Goal: Contribute content: Add original content to the website for others to see

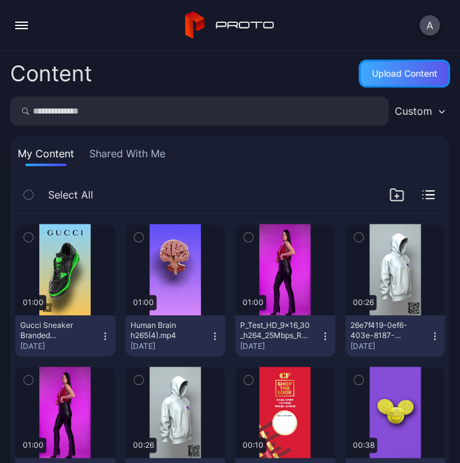
click at [377, 78] on div "Upload Content" at bounding box center [404, 73] width 65 height 10
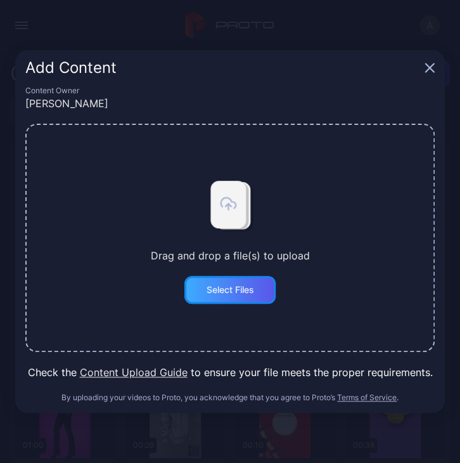
click at [235, 297] on div "Select Files" at bounding box center [229, 290] width 91 height 28
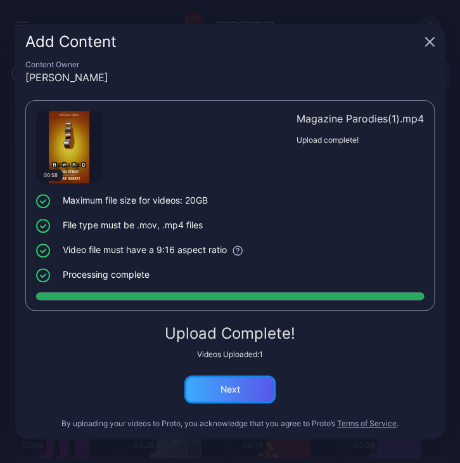
click at [222, 381] on div "Next" at bounding box center [229, 389] width 91 height 28
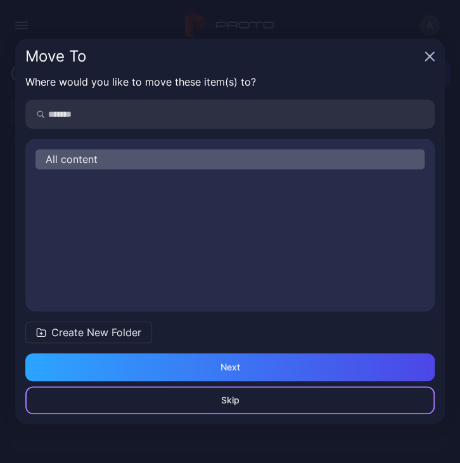
click at [251, 399] on div "Skip" at bounding box center [230, 400] width 410 height 28
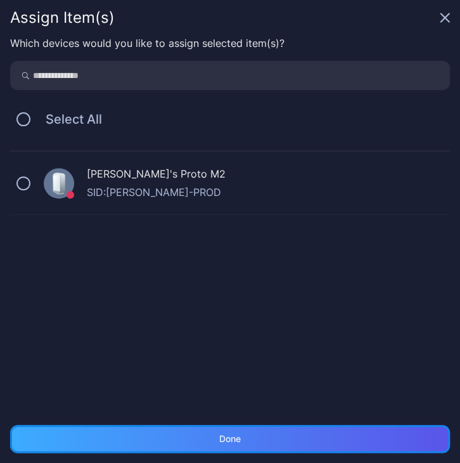
click at [250, 437] on div "Done" at bounding box center [230, 439] width 440 height 28
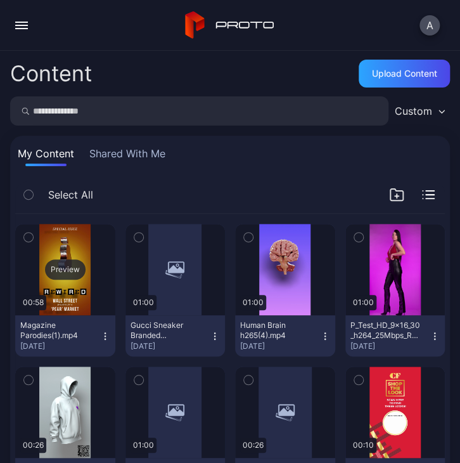
click at [63, 283] on div "Preview" at bounding box center [65, 269] width 100 height 91
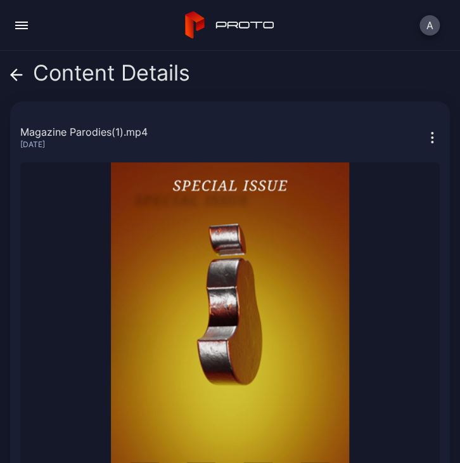
click at [15, 76] on icon at bounding box center [16, 74] width 13 height 13
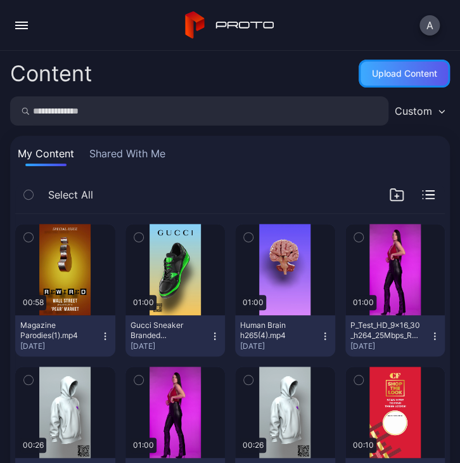
click at [393, 64] on div "Upload Content" at bounding box center [404, 74] width 91 height 28
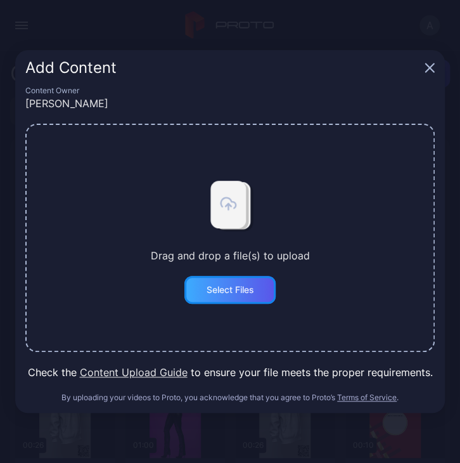
click at [236, 294] on div "Select Files" at bounding box center [231, 290] width 48 height 10
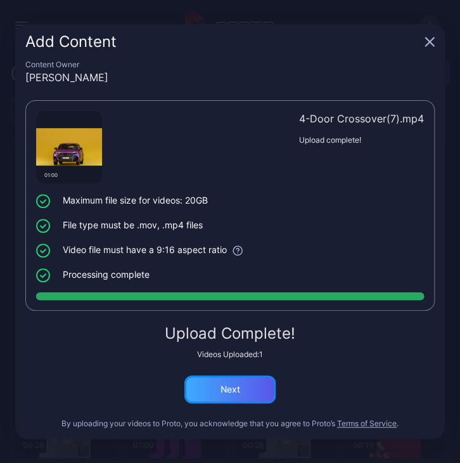
click at [197, 396] on div "Next" at bounding box center [229, 389] width 91 height 28
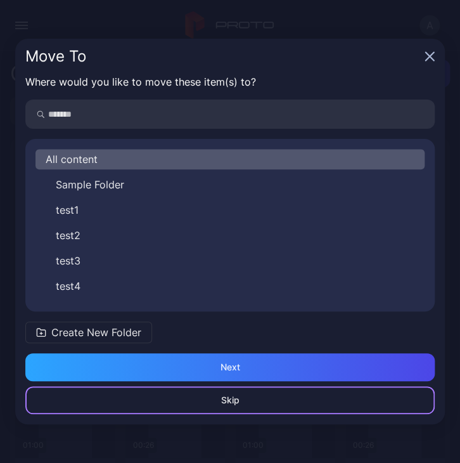
click at [245, 402] on div "Skip" at bounding box center [230, 400] width 410 height 28
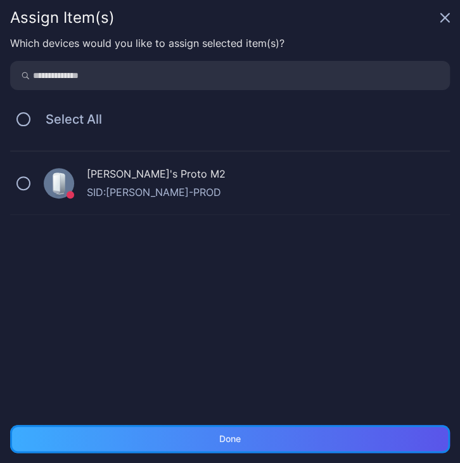
click at [254, 440] on div "Done" at bounding box center [230, 439] width 440 height 28
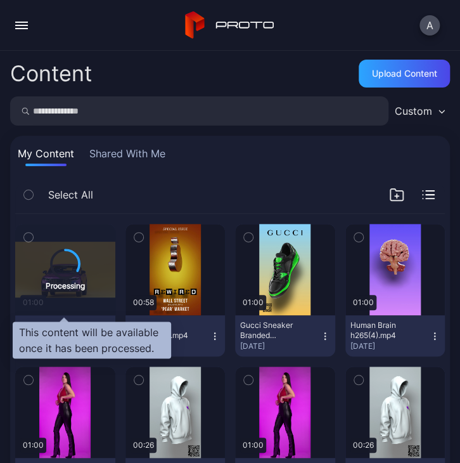
click at [49, 275] on div "Processing" at bounding box center [65, 270] width 39 height 42
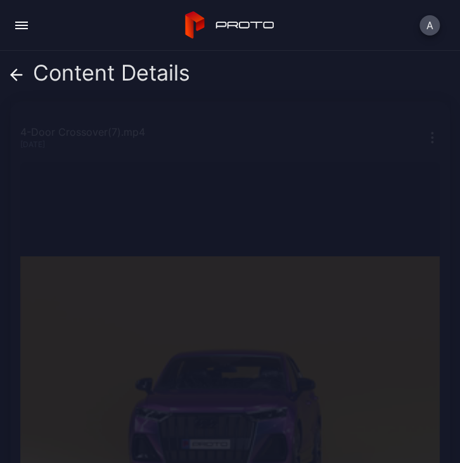
click at [18, 79] on icon at bounding box center [16, 74] width 13 height 13
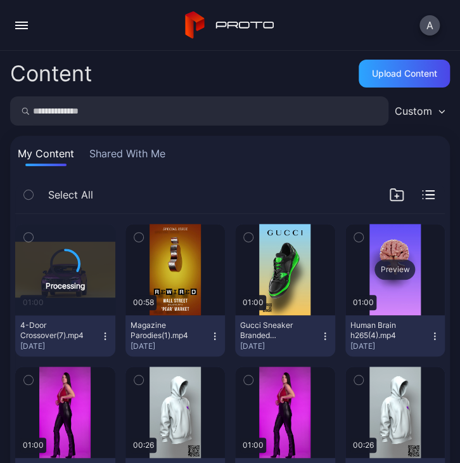
click at [385, 264] on div "Preview" at bounding box center [395, 269] width 41 height 20
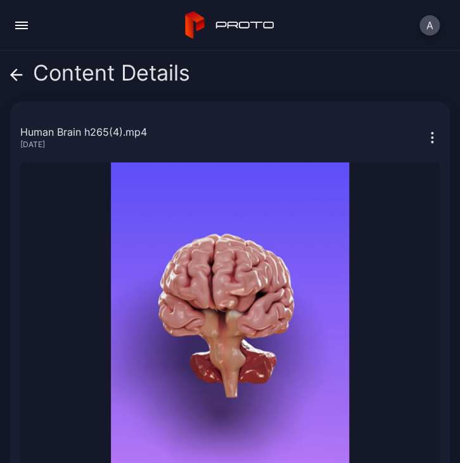
click at [13, 70] on icon at bounding box center [16, 74] width 13 height 13
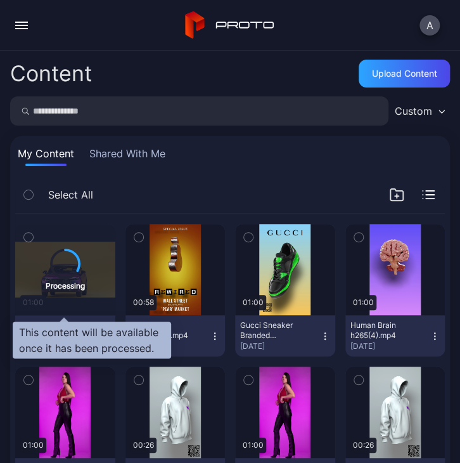
click at [74, 287] on div "Processing" at bounding box center [65, 285] width 39 height 12
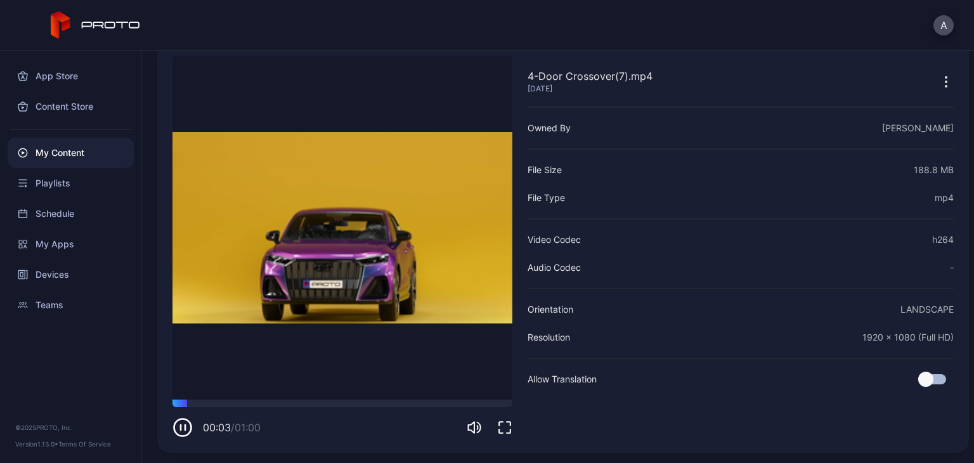
scroll to position [61, 0]
click at [61, 153] on div "My Content" at bounding box center [71, 153] width 126 height 30
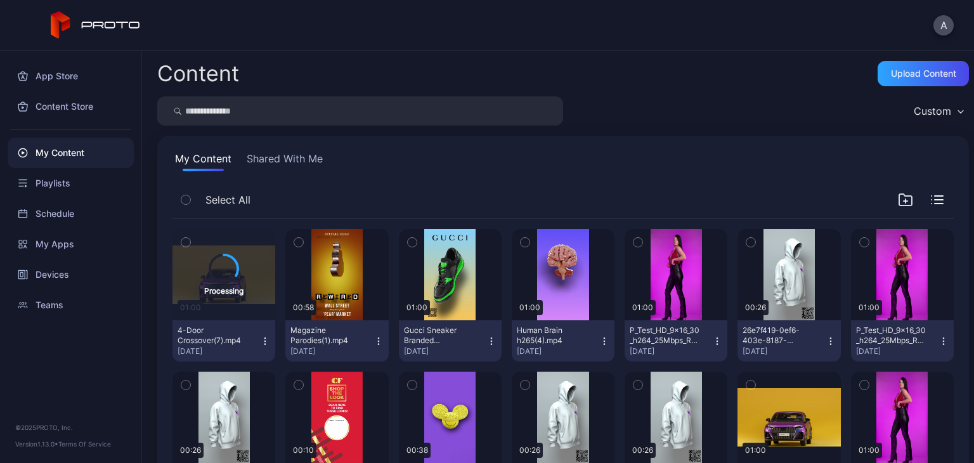
scroll to position [5, 0]
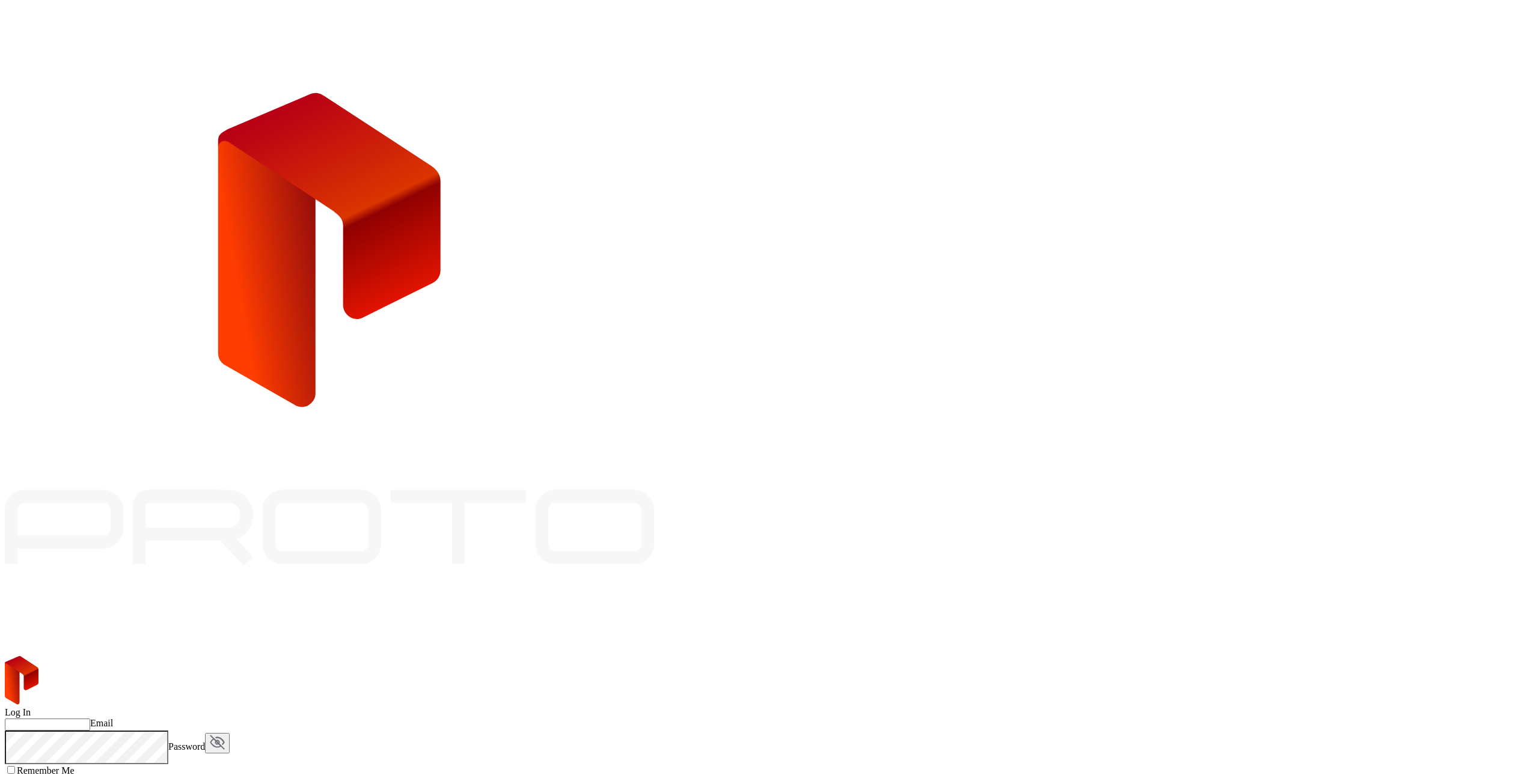
type input "**********"
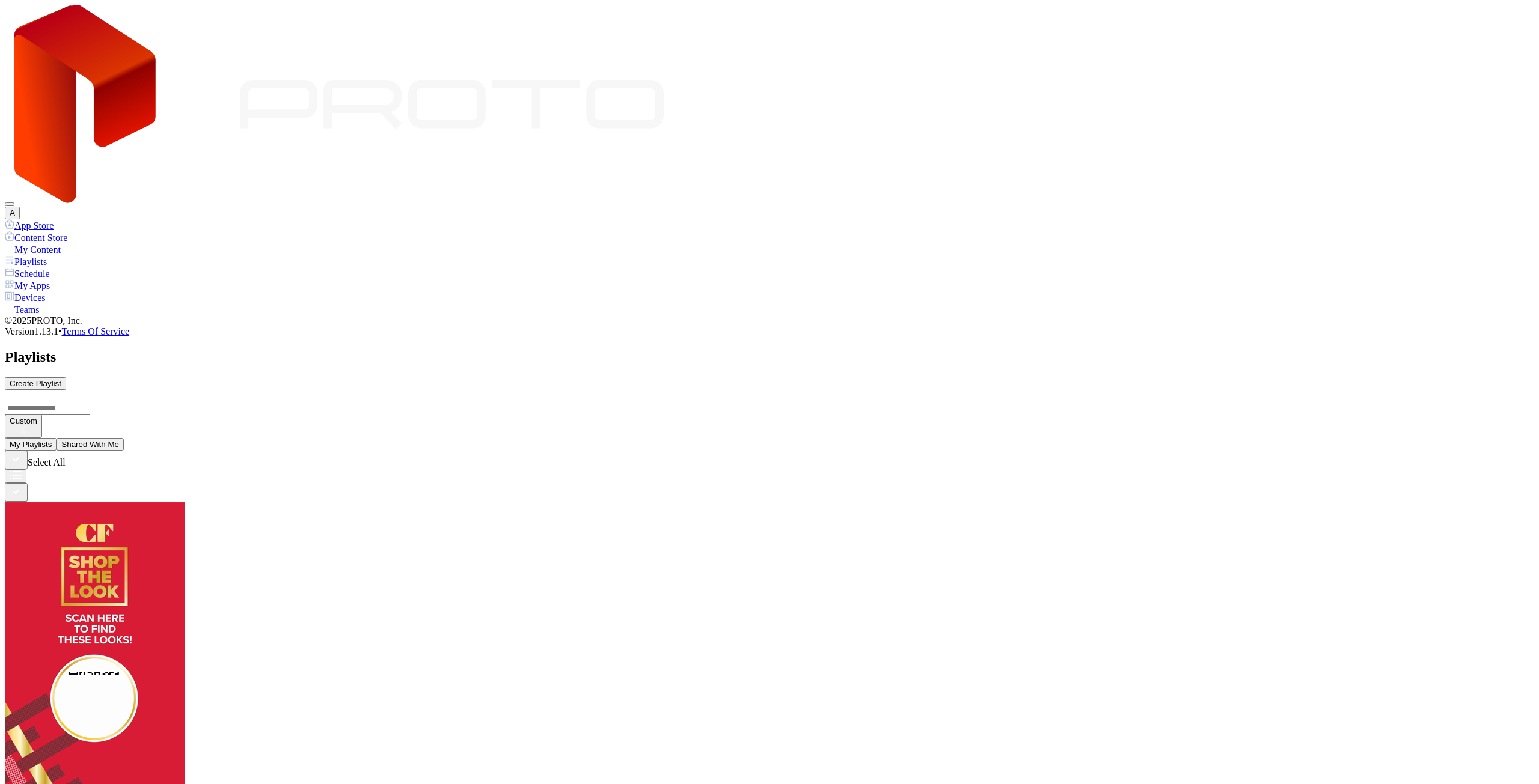
click at [70, 219] on div "App Store" at bounding box center [769, 225] width 1530 height 12
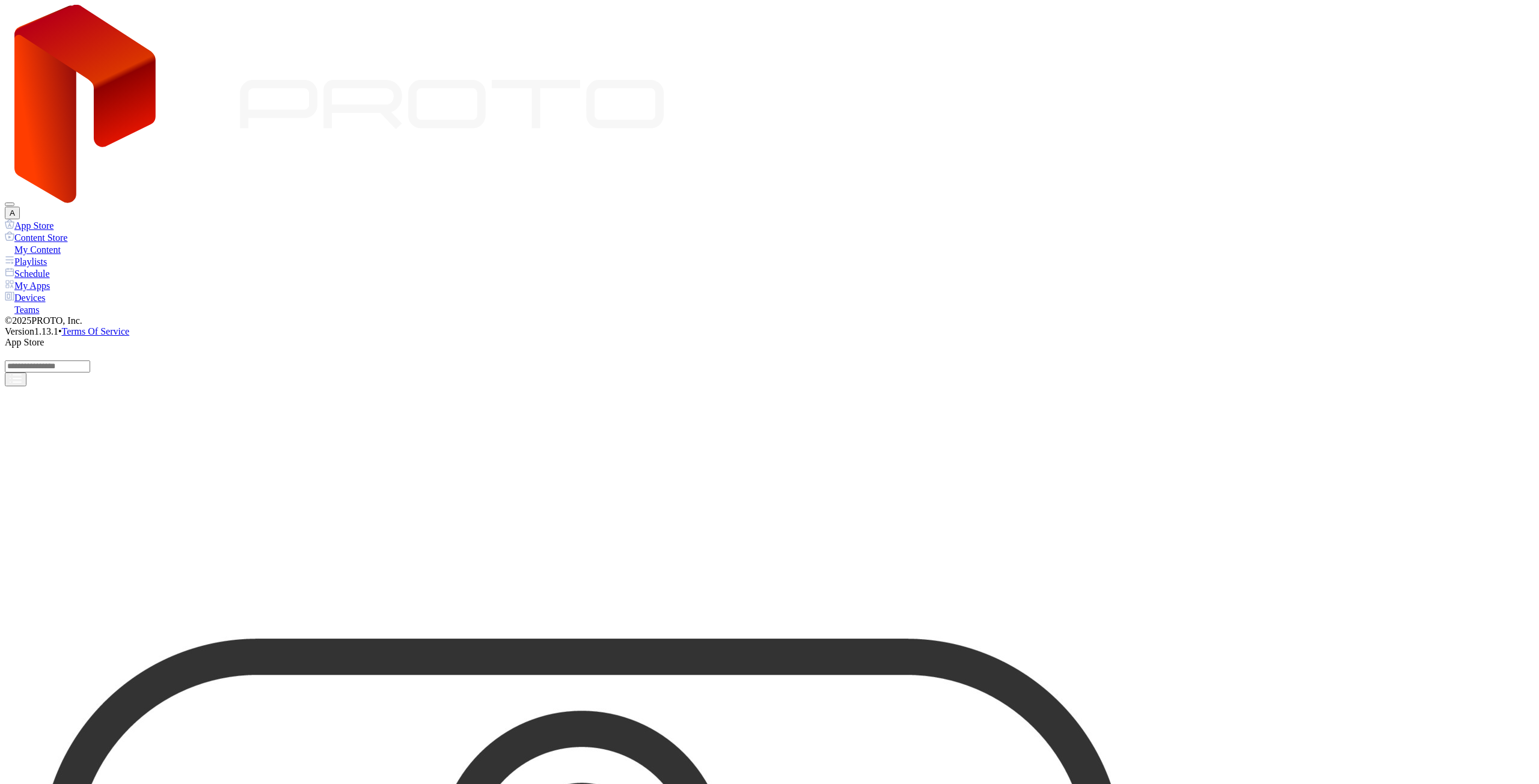
click at [55, 244] on div "My Content" at bounding box center [769, 249] width 1530 height 12
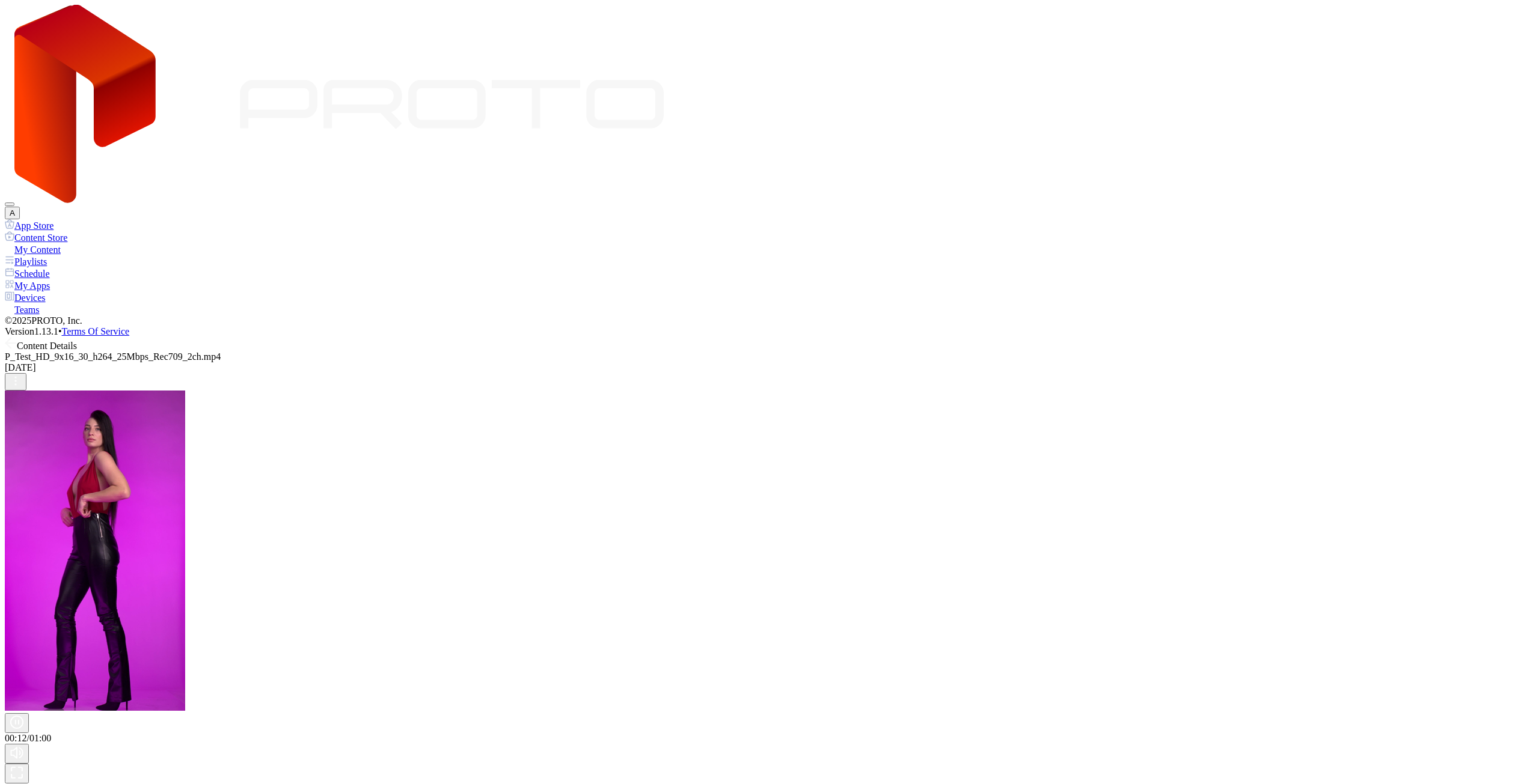
click at [163, 337] on div "Content Details" at bounding box center [769, 344] width 1530 height 14
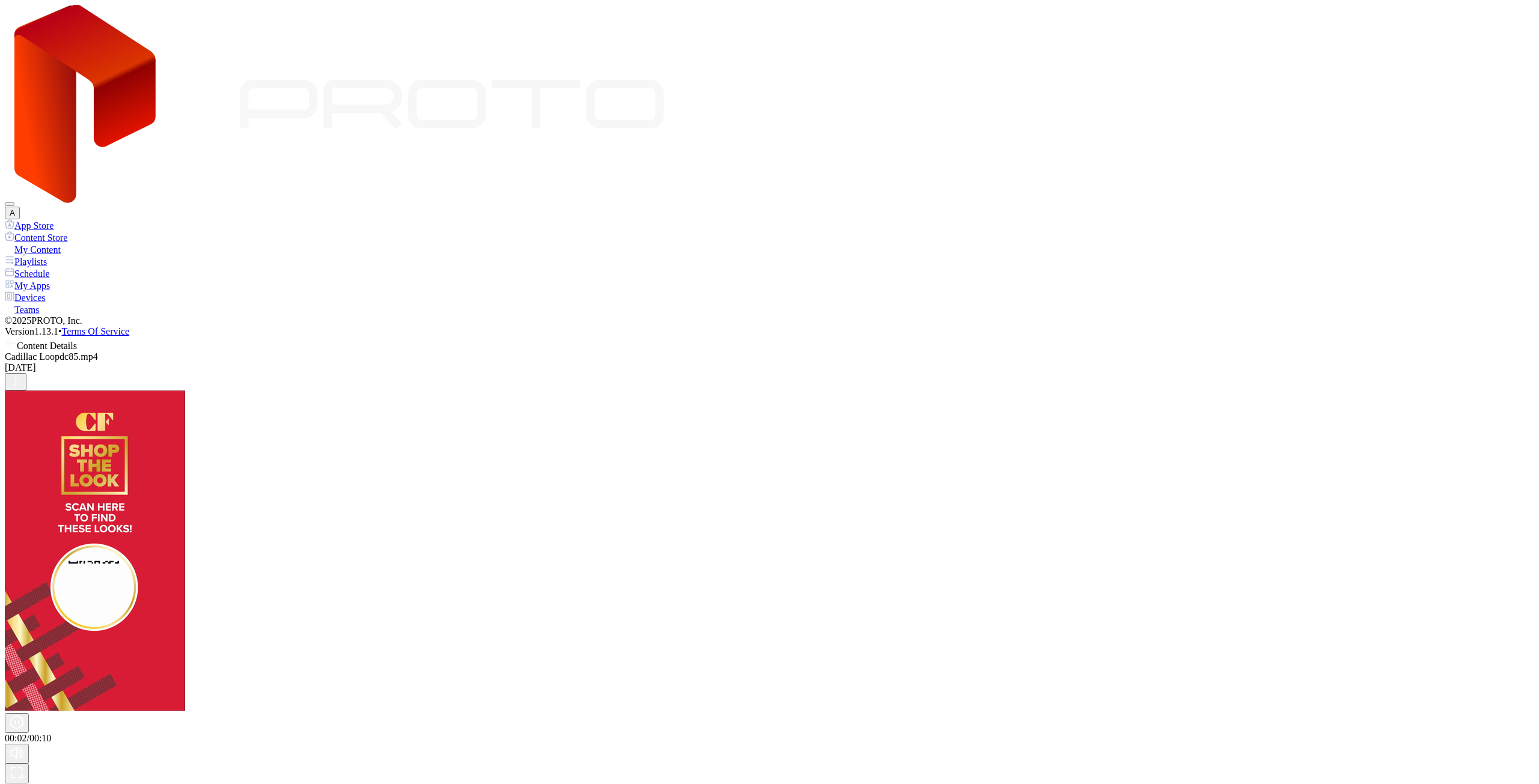
click at [162, 337] on div "Content Details" at bounding box center [769, 344] width 1530 height 14
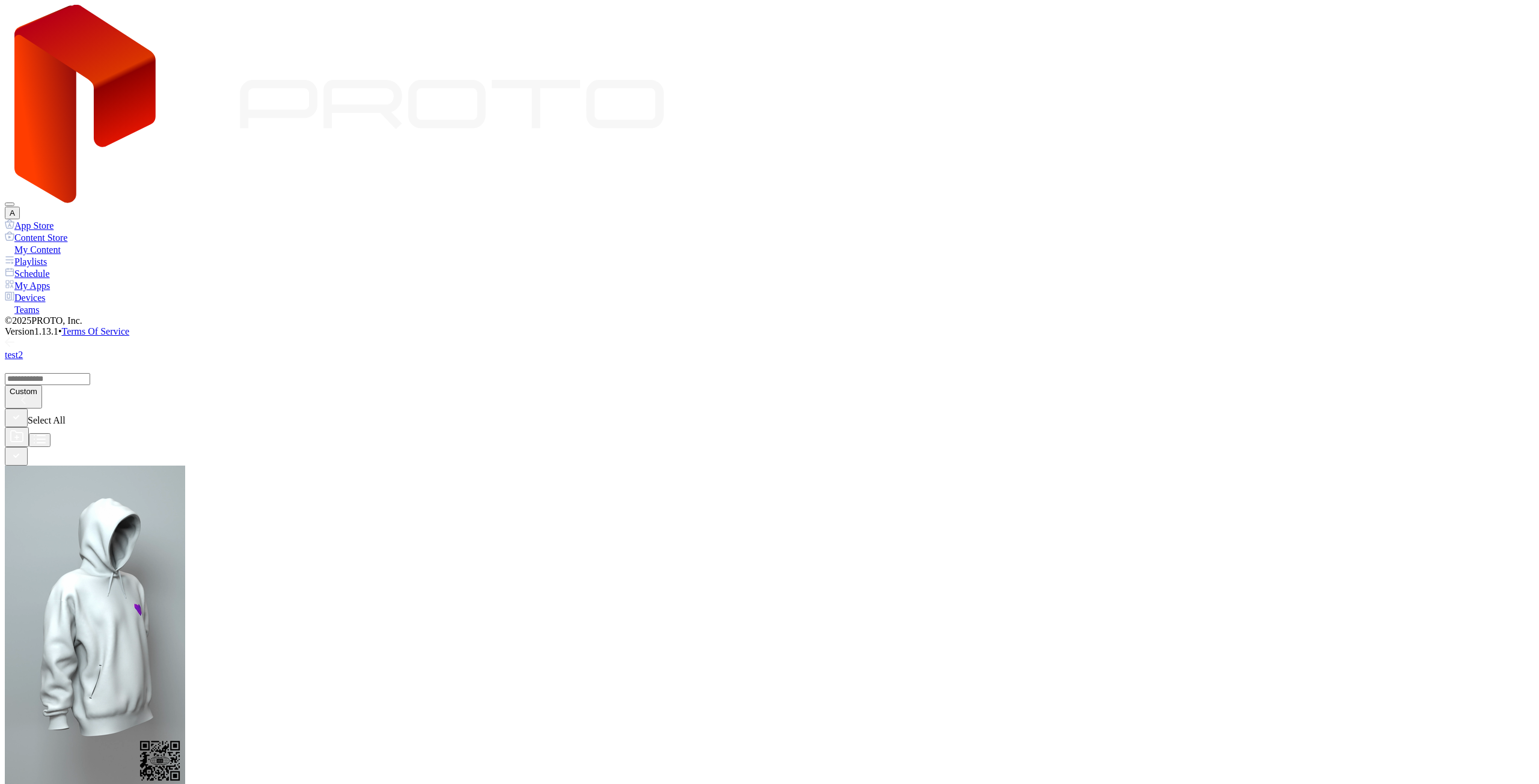
click at [169, 350] on div "test2" at bounding box center [769, 355] width 1530 height 10
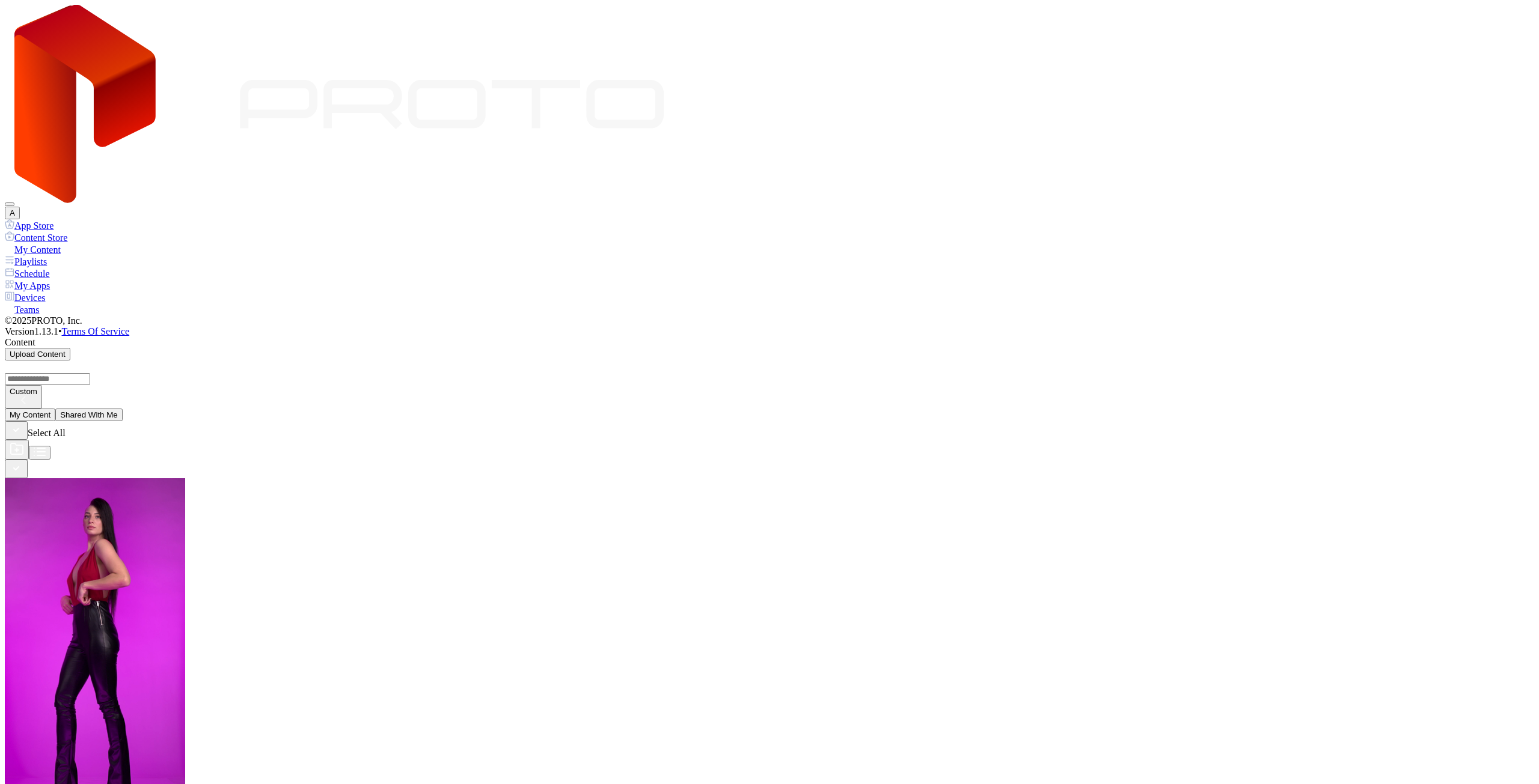
click at [65, 350] on div "Upload Content" at bounding box center [37, 355] width 56 height 9
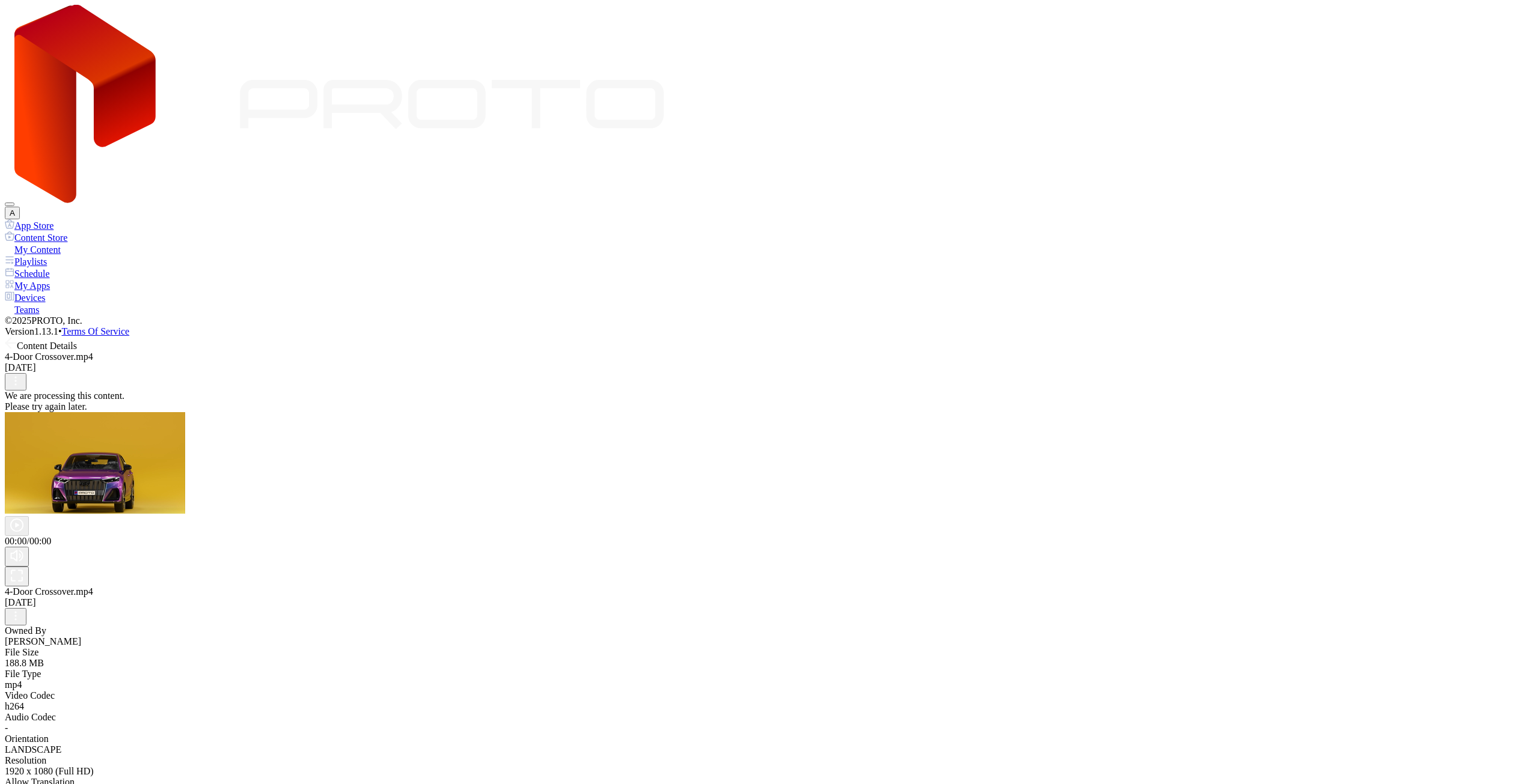
click at [147, 337] on div "Content Details 4-Door Crossover.mp4 Aug 29, 2025 We are processing this conten…" at bounding box center [769, 569] width 1530 height 463
click at [17, 337] on icon at bounding box center [10, 343] width 12 height 12
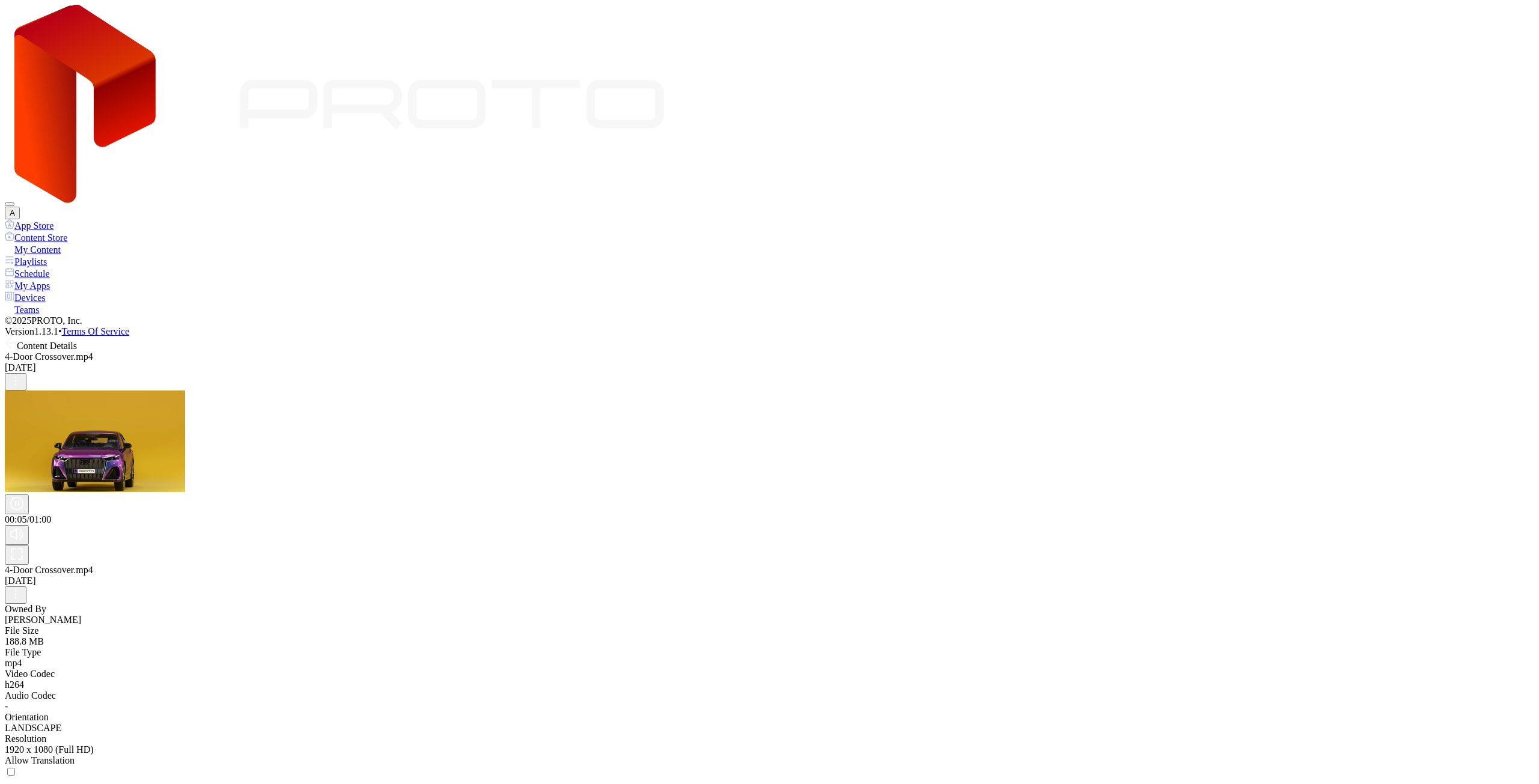
click at [24, 547] on icon "button" at bounding box center [16, 554] width 14 height 14
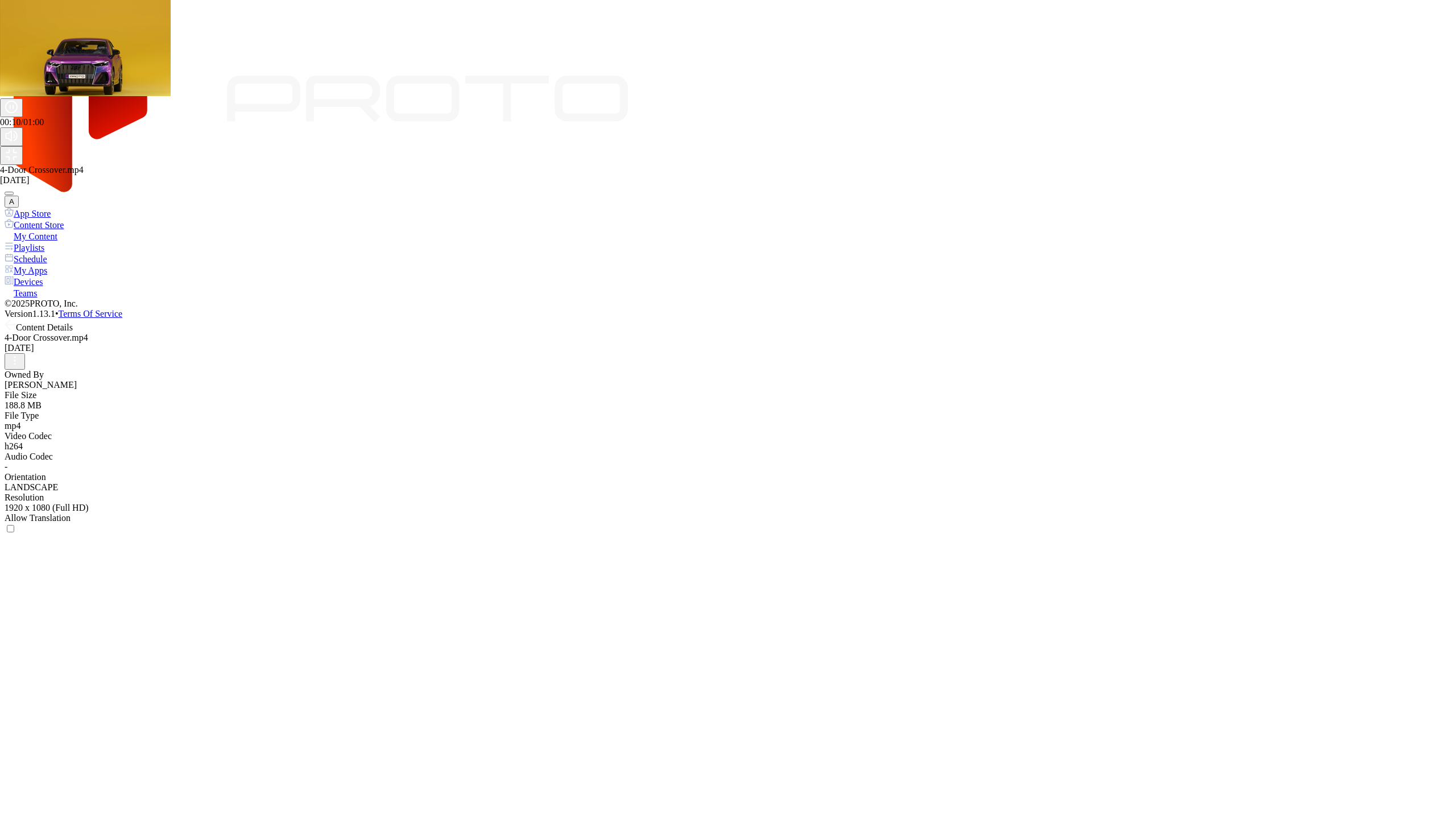
click at [18, 161] on icon "button" at bounding box center [11, 154] width 13 height 13
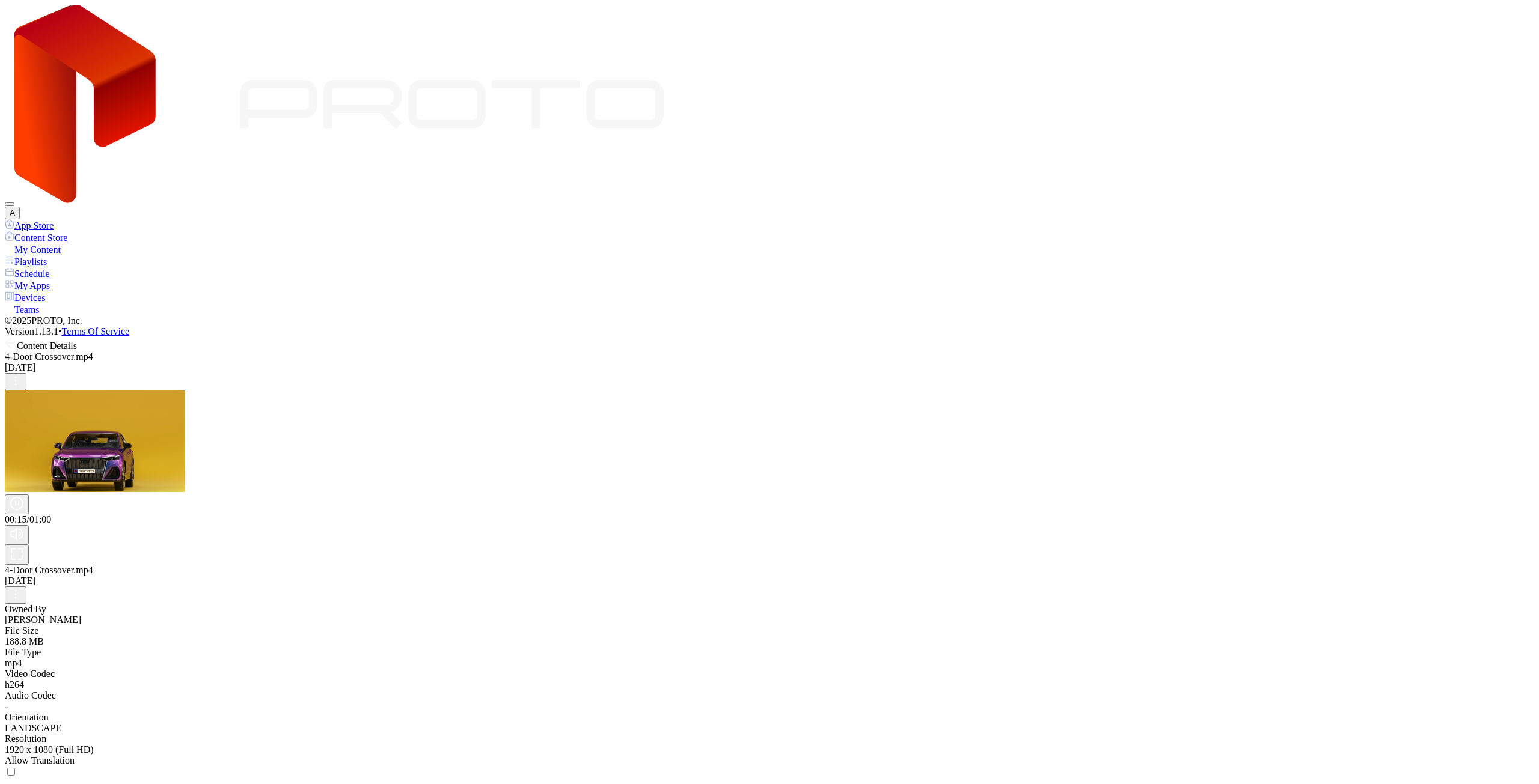
click at [22, 549] on icon "button" at bounding box center [16, 554] width 10 height 10
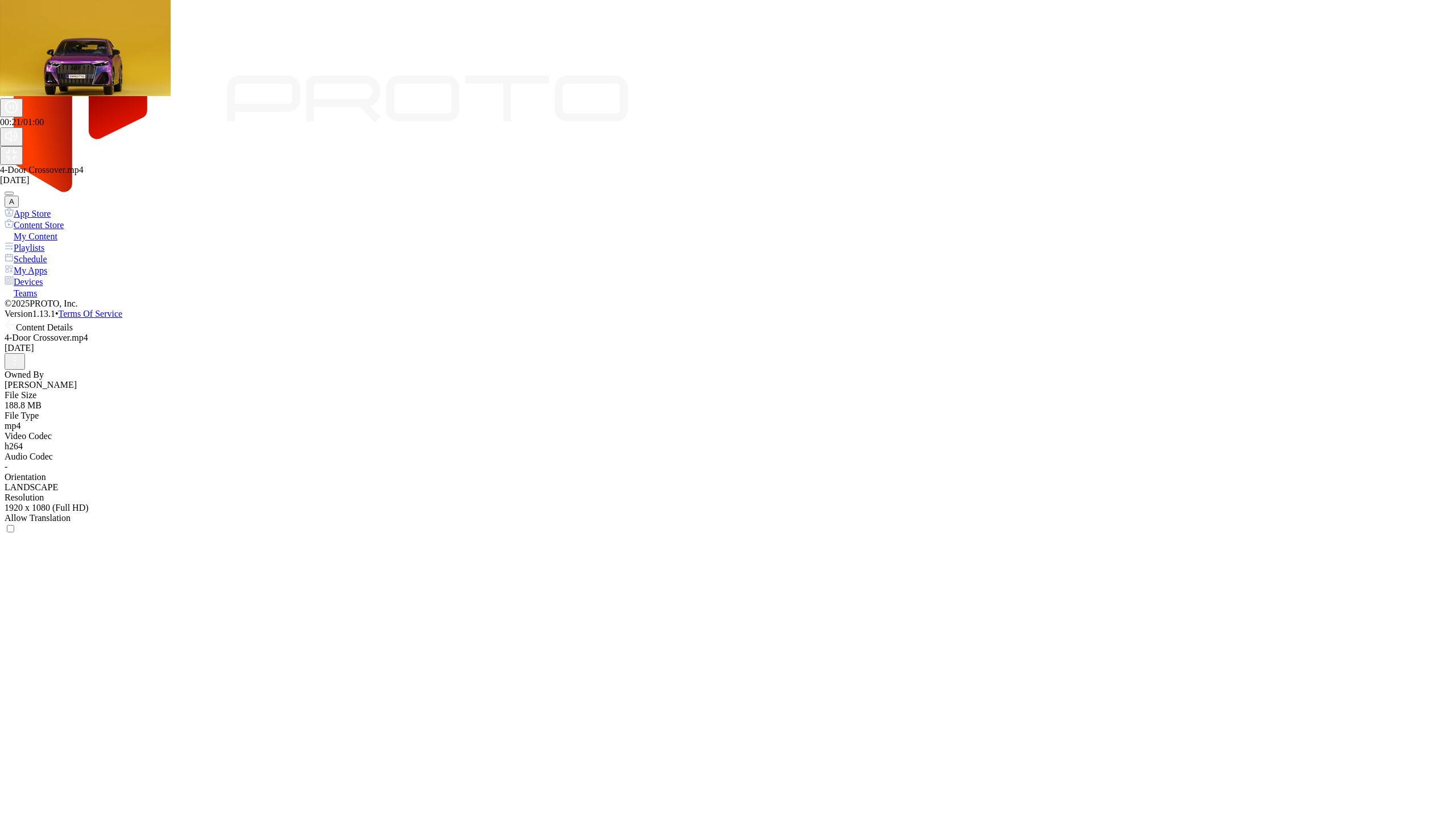
click at [16, 160] on icon "button" at bounding box center [11, 154] width 10 height 10
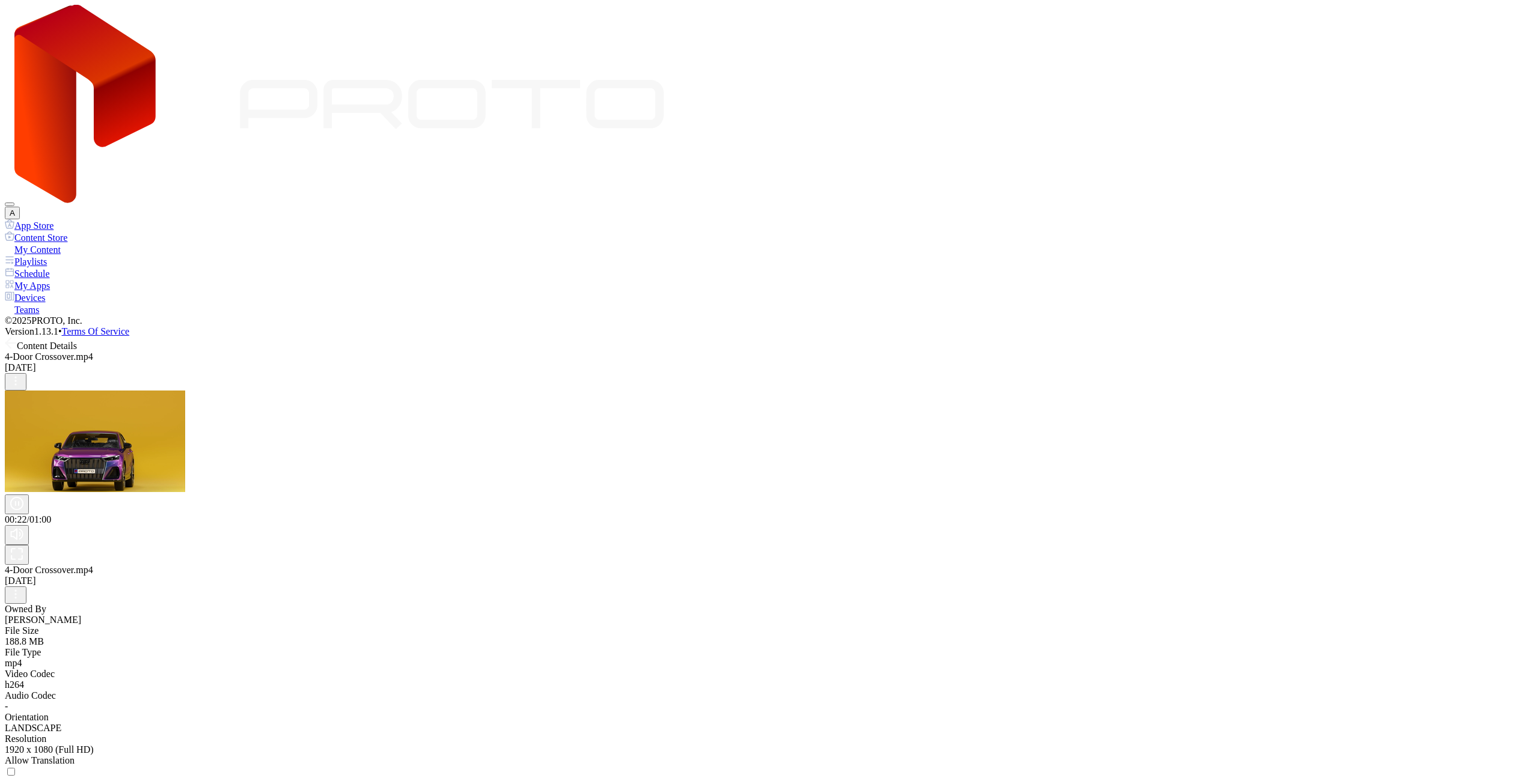
click at [170, 337] on div "Content Details" at bounding box center [769, 344] width 1530 height 14
